Goal: Transaction & Acquisition: Purchase product/service

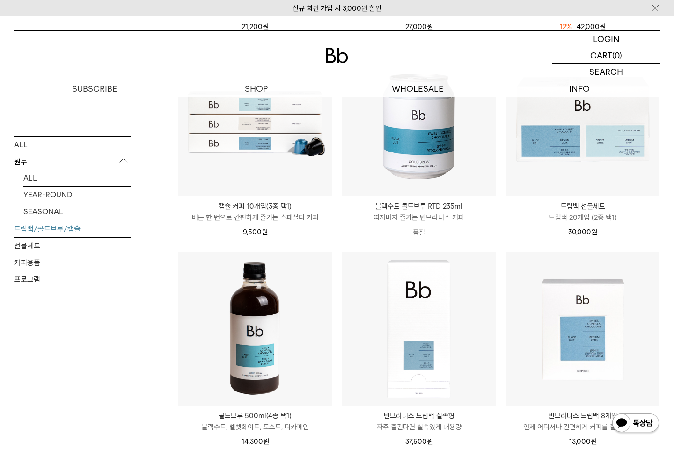
scroll to position [401, 0]
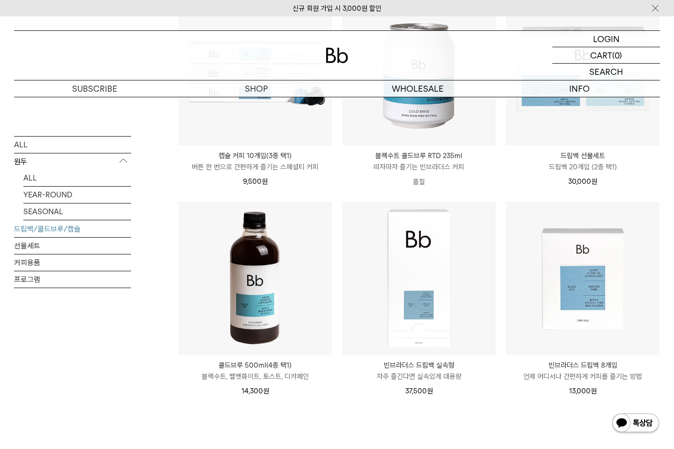
click at [258, 374] on p "블랙수트, 벨벳화이트, 토스트, 디카페인" at bounding box center [255, 376] width 154 height 11
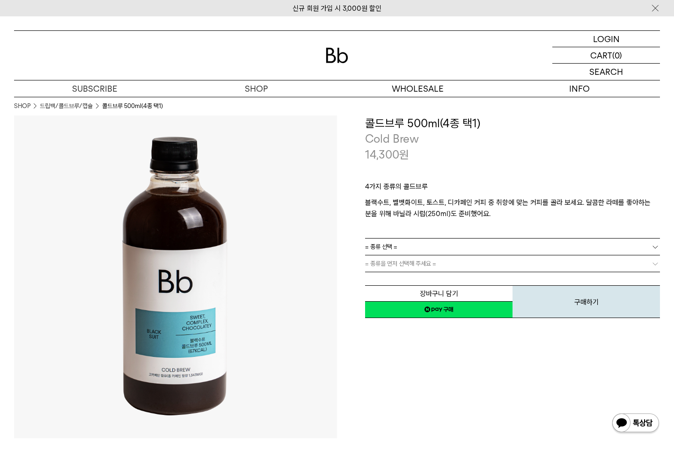
click at [517, 243] on link "= 종류 선택 =" at bounding box center [512, 247] width 295 height 16
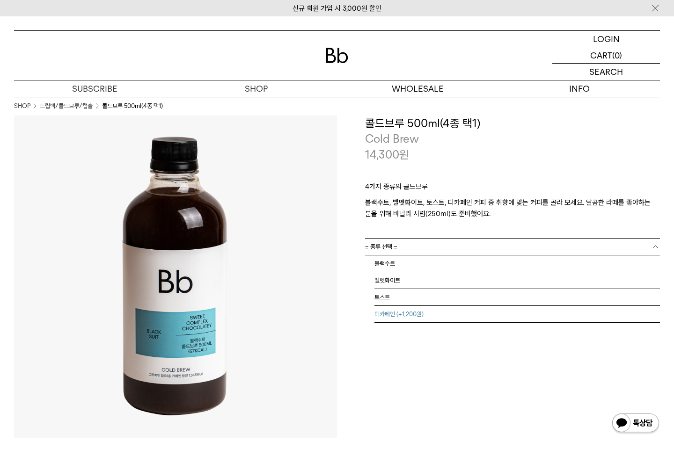
click at [411, 314] on li "디카페인 (+1,200원)" at bounding box center [517, 314] width 286 height 17
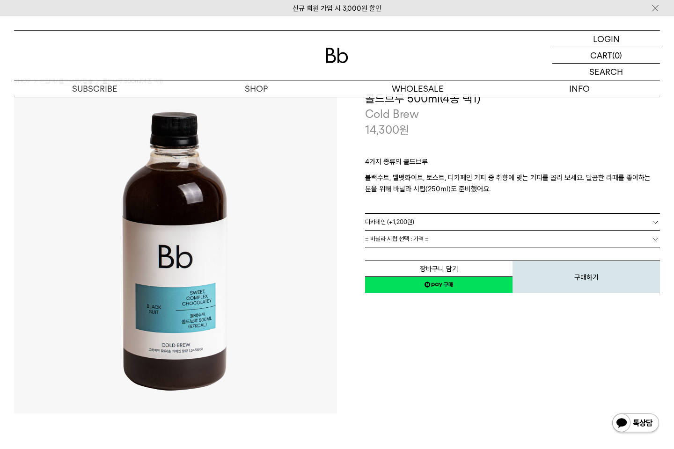
scroll to position [16, 0]
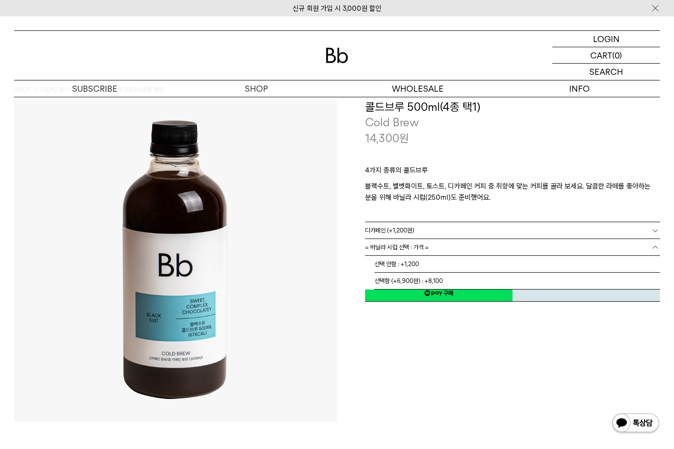
click at [551, 248] on link "= 바닐라 시럽 선택 : 가격 =" at bounding box center [512, 247] width 295 height 16
click at [422, 262] on li "선택 안함 : +1,200" at bounding box center [517, 264] width 286 height 17
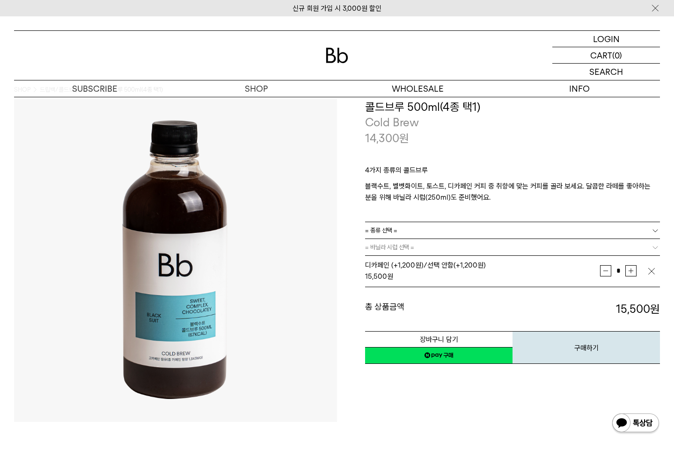
click at [630, 269] on button "증가" at bounding box center [630, 270] width 11 height 11
type input "*"
click at [462, 350] on link "네이버페이 구매하기" at bounding box center [438, 355] width 147 height 17
